Goal: Task Accomplishment & Management: Complete application form

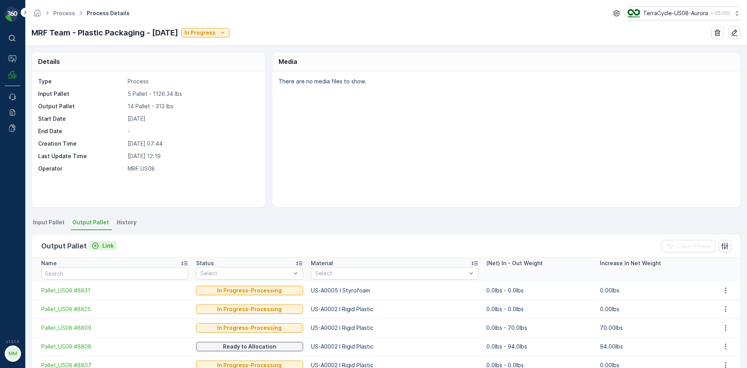
click at [100, 247] on div "Link" at bounding box center [102, 246] width 22 height 8
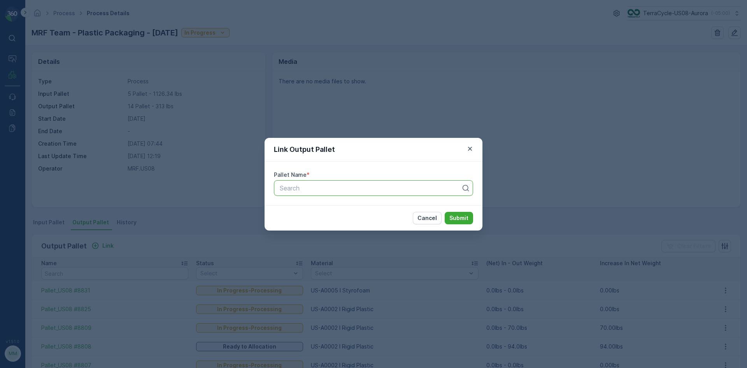
click at [292, 191] on div at bounding box center [370, 187] width 183 height 7
type input "8824"
click at [316, 218] on span "Pallet_US08 #8824" at bounding box center [306, 220] width 56 height 7
click at [457, 219] on p "Submit" at bounding box center [458, 218] width 19 height 8
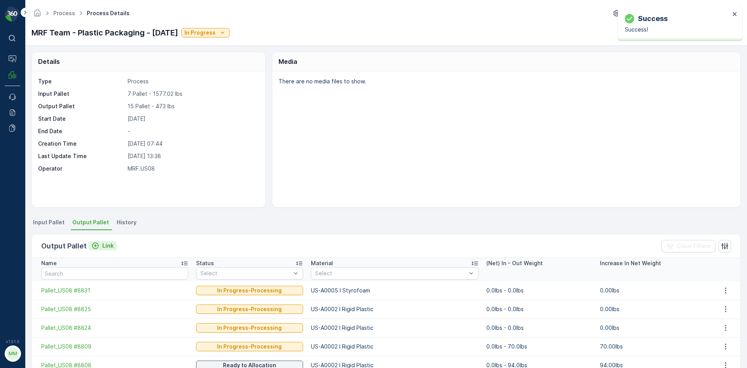
click at [97, 243] on icon "Link" at bounding box center [95, 246] width 8 height 8
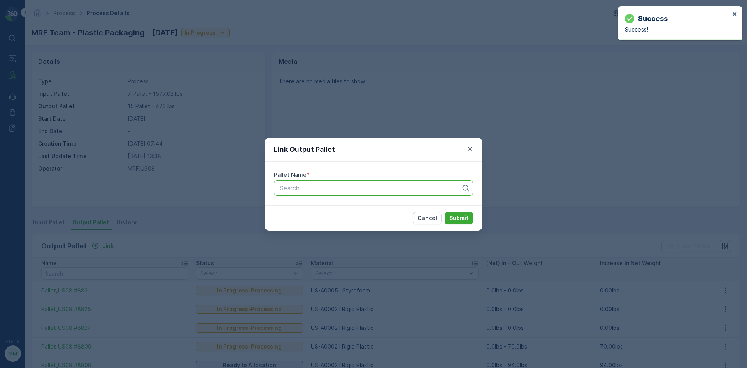
click at [364, 188] on div at bounding box center [370, 187] width 183 height 7
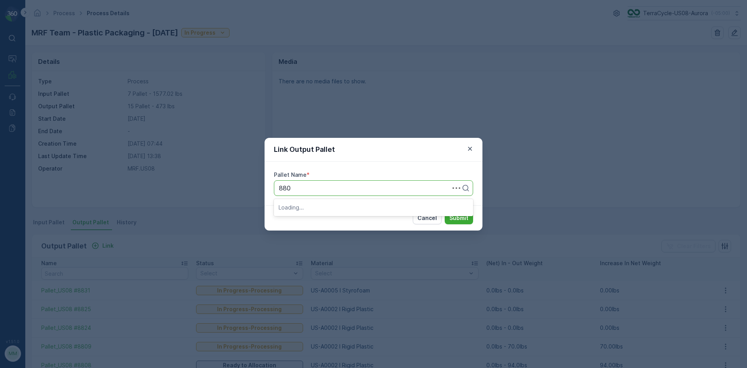
type input "8803"
click at [375, 210] on div "Pallet_US08 #8803" at bounding box center [373, 206] width 190 height 7
click at [451, 215] on p "Submit" at bounding box center [458, 218] width 19 height 8
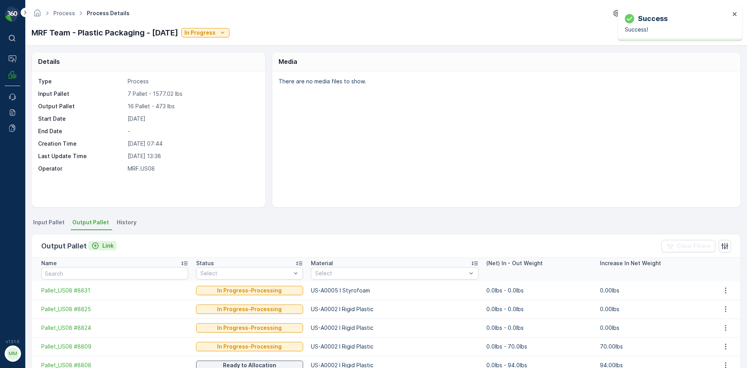
click at [96, 244] on icon "Link" at bounding box center [95, 246] width 8 height 8
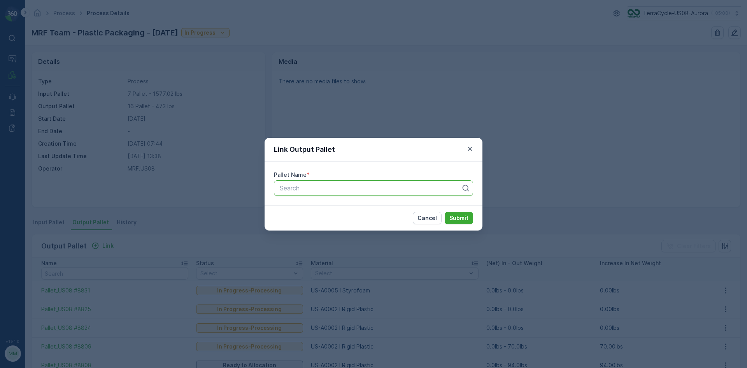
click at [358, 185] on div at bounding box center [370, 187] width 183 height 7
type input "8839"
click at [361, 205] on div "Pallet_US08 #8839" at bounding box center [373, 206] width 190 height 7
click at [458, 219] on p "Submit" at bounding box center [458, 218] width 19 height 8
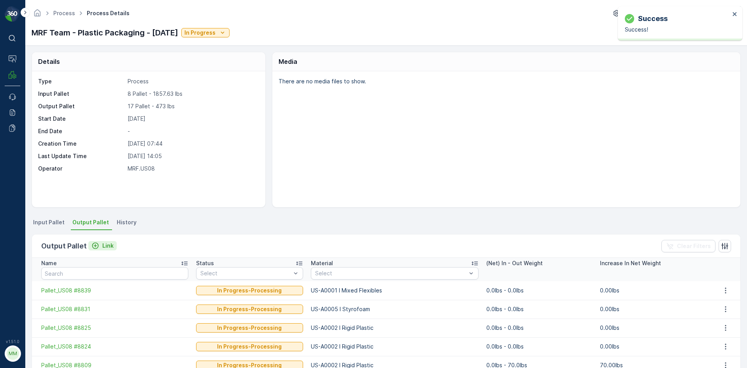
click at [109, 245] on p "Link" at bounding box center [107, 246] width 11 height 8
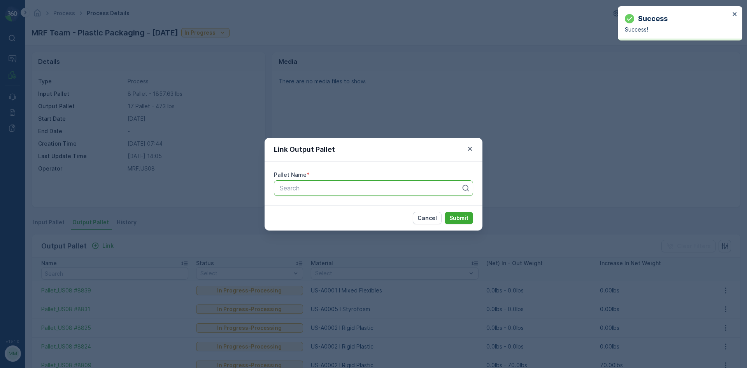
click at [381, 189] on div at bounding box center [370, 187] width 183 height 7
type input "8840"
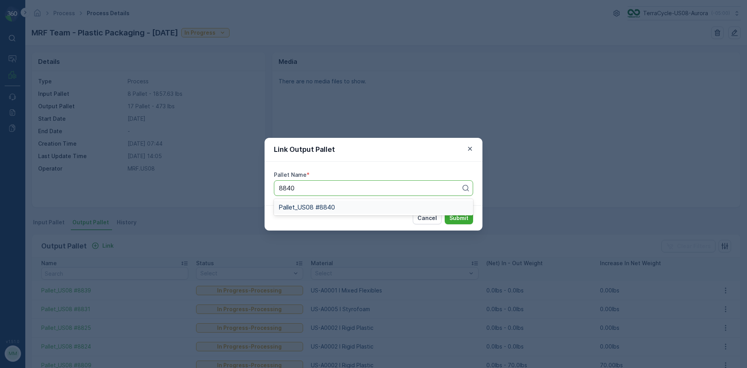
click at [399, 206] on div "Pallet_US08 #8840" at bounding box center [373, 206] width 190 height 7
click at [457, 219] on p "Submit" at bounding box center [458, 218] width 19 height 8
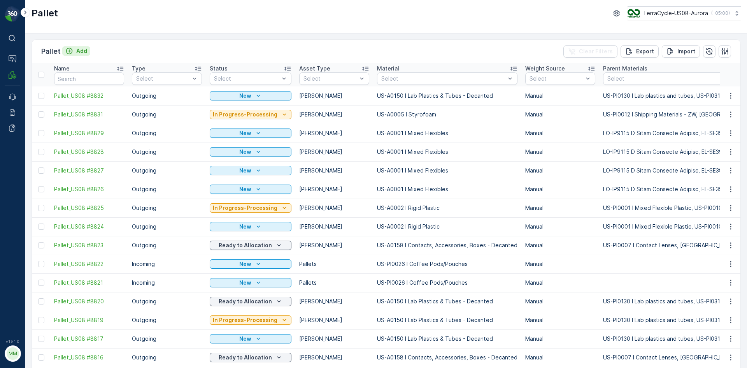
click at [73, 50] on div "Add" at bounding box center [76, 51] width 22 height 8
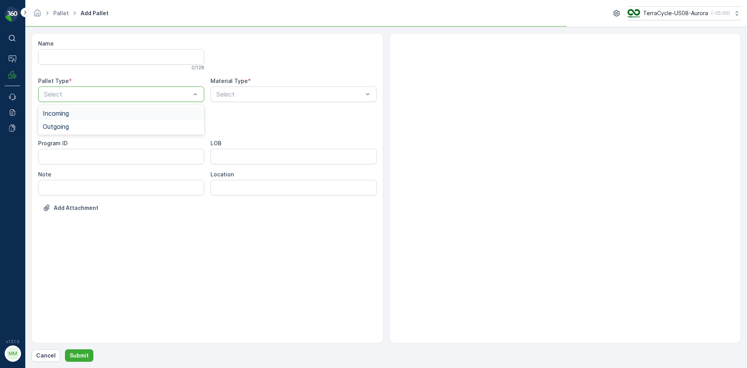
drag, startPoint x: 112, startPoint y: 93, endPoint x: 105, endPoint y: 111, distance: 19.0
click at [96, 126] on div "Outgoing" at bounding box center [121, 126] width 157 height 7
click at [85, 142] on div "[PERSON_NAME]" at bounding box center [121, 144] width 157 height 7
type input "0001"
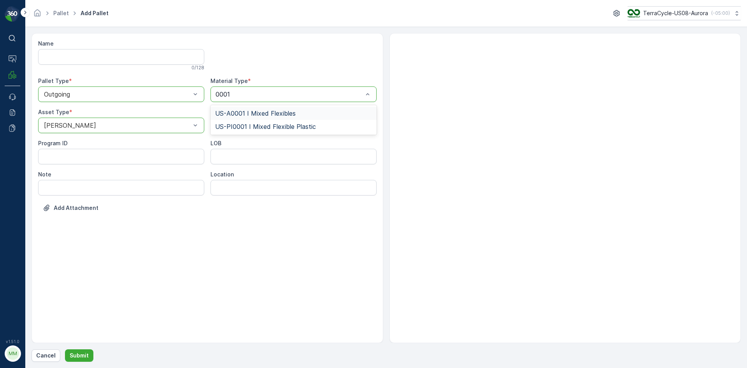
click at [325, 114] on div "US-A0001 I Mixed Flexibles" at bounding box center [293, 113] width 157 height 7
click at [72, 352] on p "Submit" at bounding box center [79, 355] width 19 height 8
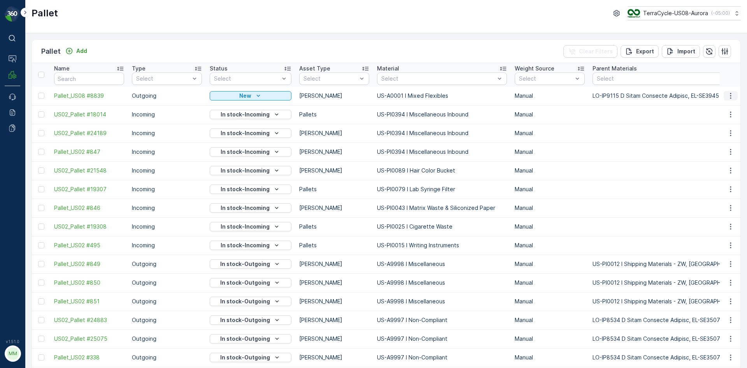
click at [730, 92] on icon "button" at bounding box center [730, 96] width 8 height 8
click at [722, 151] on div "Print QR" at bounding box center [720, 150] width 51 height 11
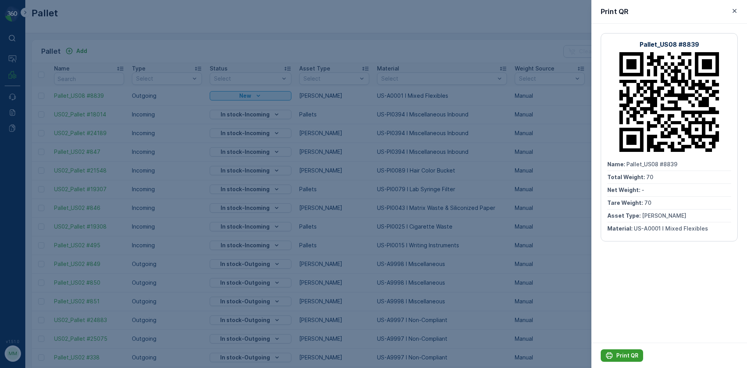
click at [611, 356] on icon "Print QR" at bounding box center [609, 355] width 7 height 7
click at [270, 39] on div at bounding box center [373, 184] width 747 height 368
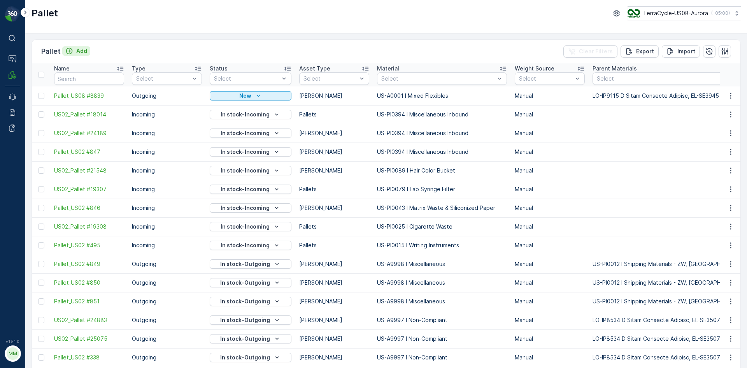
click at [83, 47] on p "Add" at bounding box center [81, 51] width 11 height 8
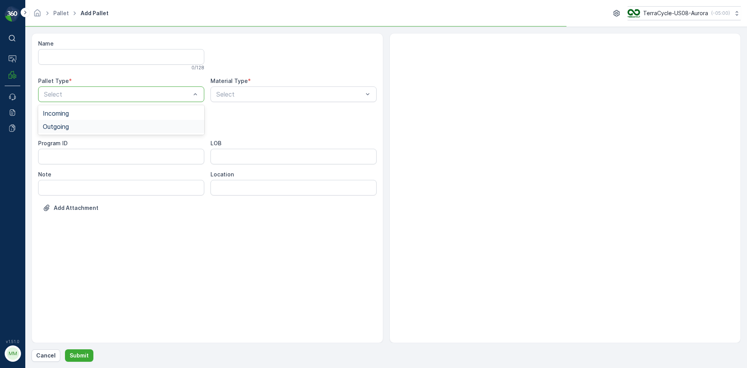
click at [78, 128] on div "Outgoing" at bounding box center [121, 126] width 157 height 7
click at [73, 145] on div "[PERSON_NAME]" at bounding box center [121, 144] width 157 height 7
click at [254, 99] on div "Select" at bounding box center [293, 94] width 166 height 16
type input "0002"
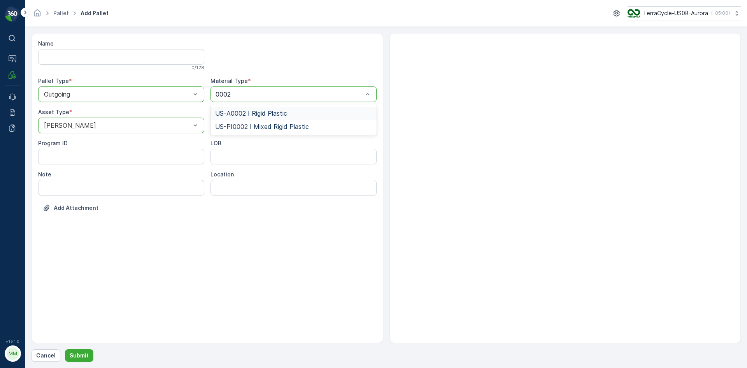
click at [269, 110] on span "US-A0002 I Rigid Plastic" at bounding box center [251, 113] width 72 height 7
click at [70, 354] on p "Submit" at bounding box center [79, 355] width 19 height 8
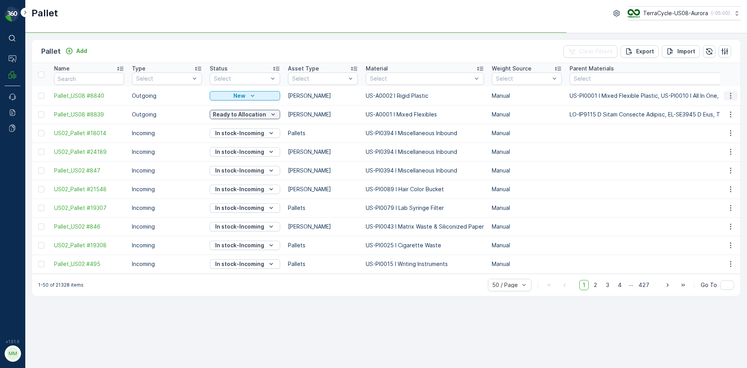
click at [733, 97] on icon "button" at bounding box center [730, 96] width 8 height 8
click at [714, 150] on span "Print QR" at bounding box center [708, 151] width 21 height 8
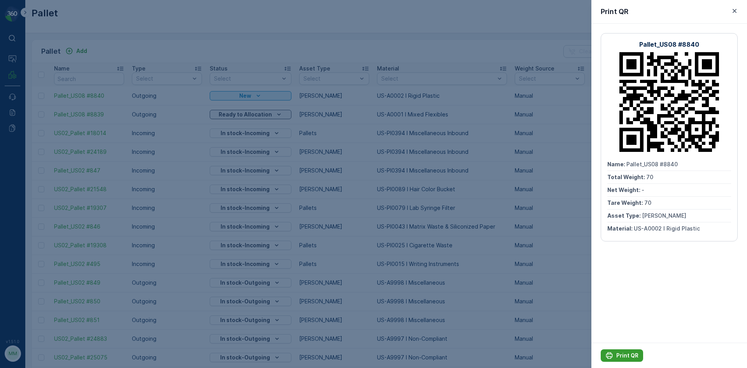
click at [621, 356] on p "Print QR" at bounding box center [627, 355] width 22 height 8
click at [481, 235] on div at bounding box center [373, 184] width 747 height 368
